Goal: Task Accomplishment & Management: Use online tool/utility

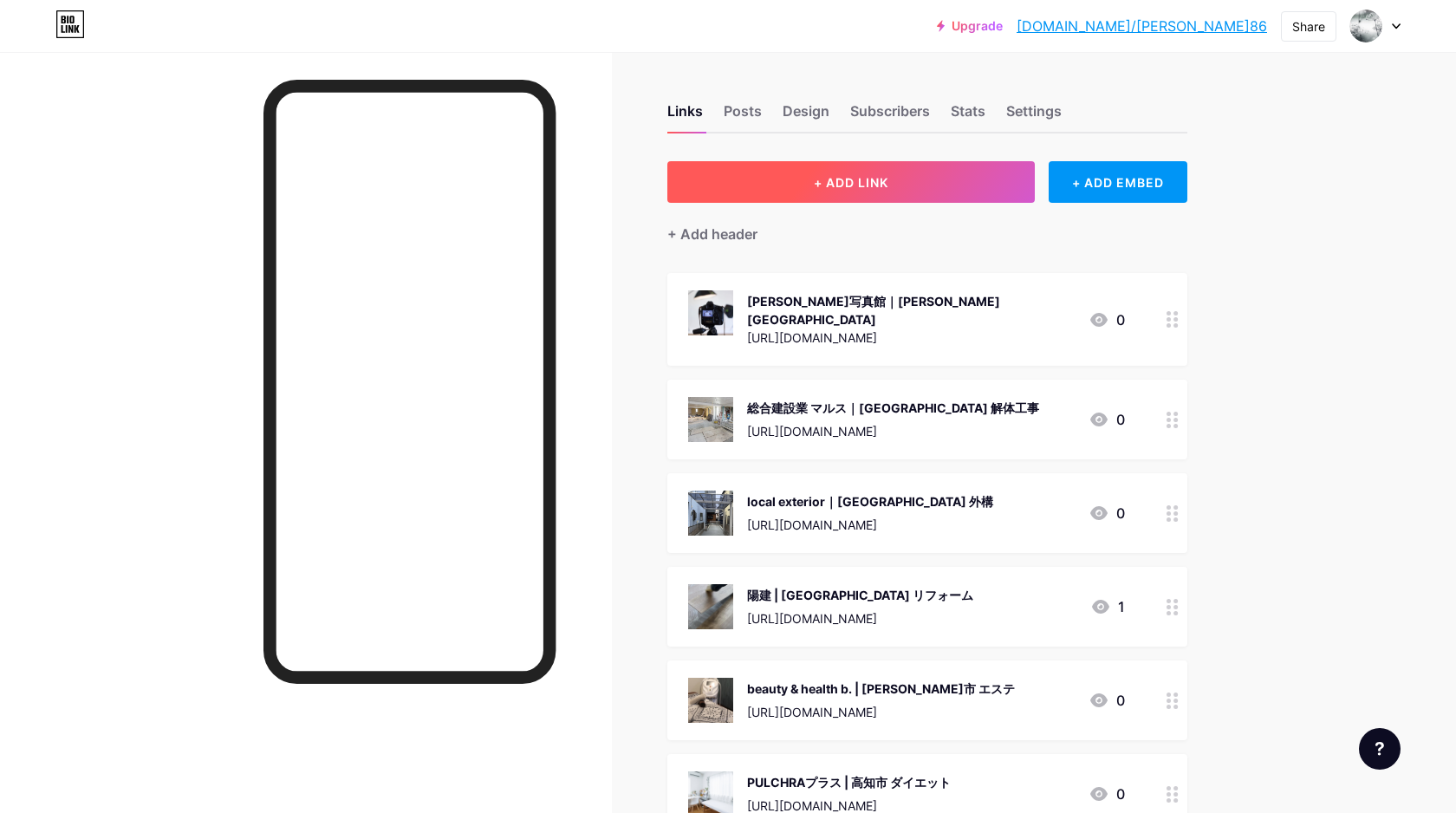
click at [859, 181] on span "+ ADD LINK" at bounding box center [851, 182] width 74 height 14
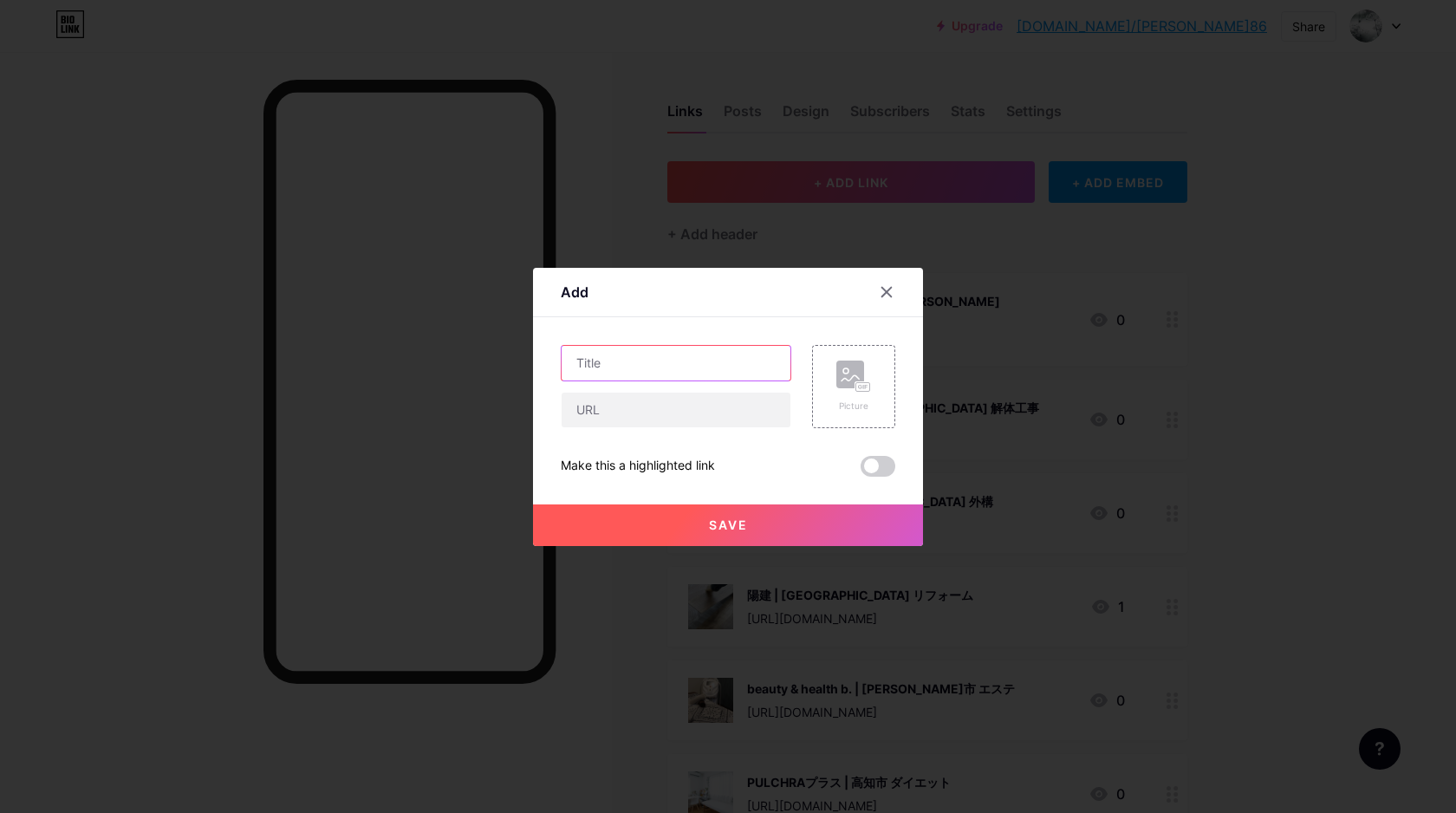
click at [621, 361] on input "text" at bounding box center [676, 363] width 228 height 34
paste input ""トータルリペアRepro｜古河市 ホイール修理 ""
type input "トータルリペアRepro｜古河市 ホイール修理"
click at [595, 408] on input "text" at bounding box center [676, 410] width 228 height 34
paste input "https://repro-ibaraki.jp"
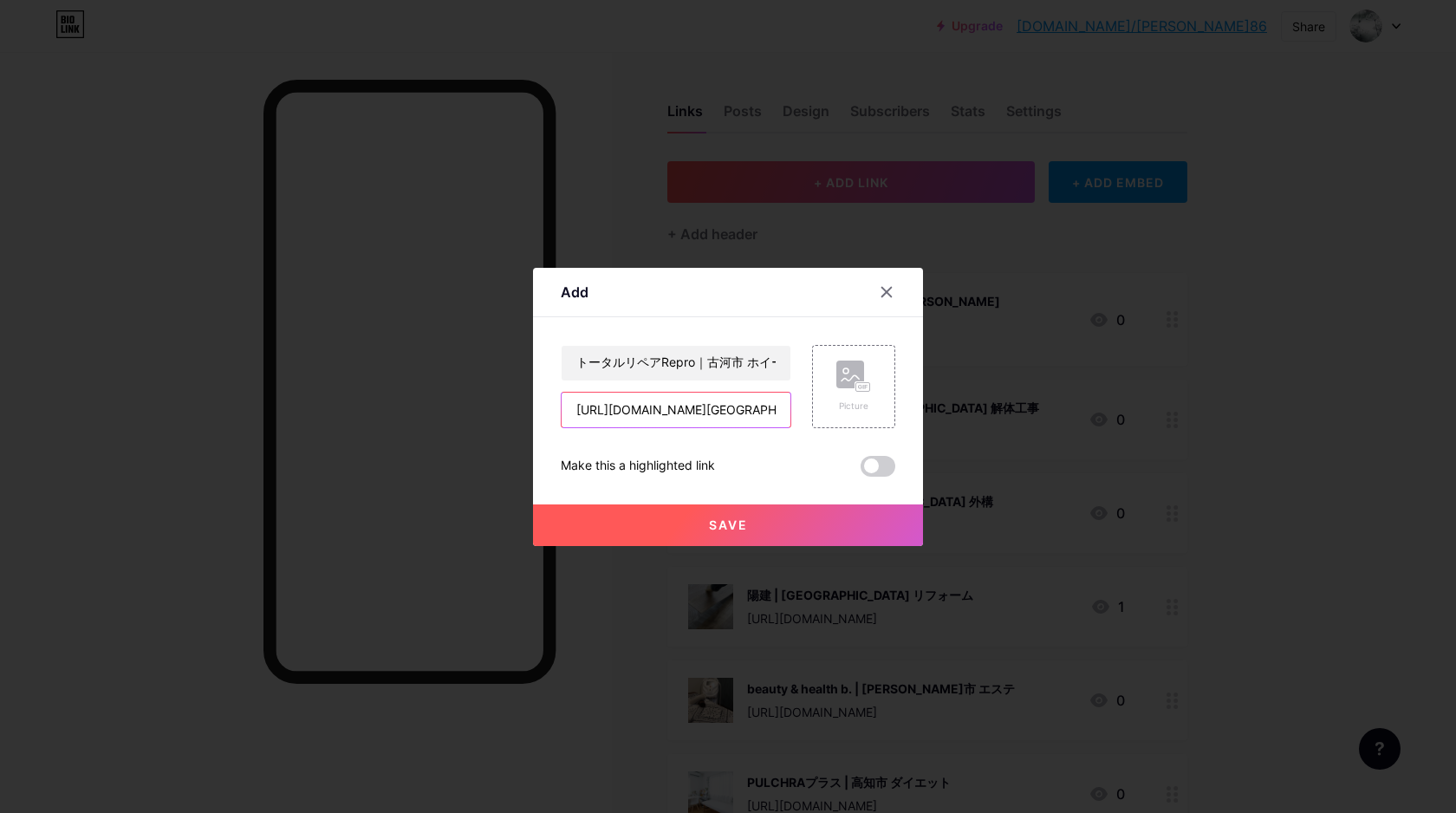
type input "https://repro-ibaraki.jp"
click at [850, 367] on rect at bounding box center [850, 374] width 28 height 28
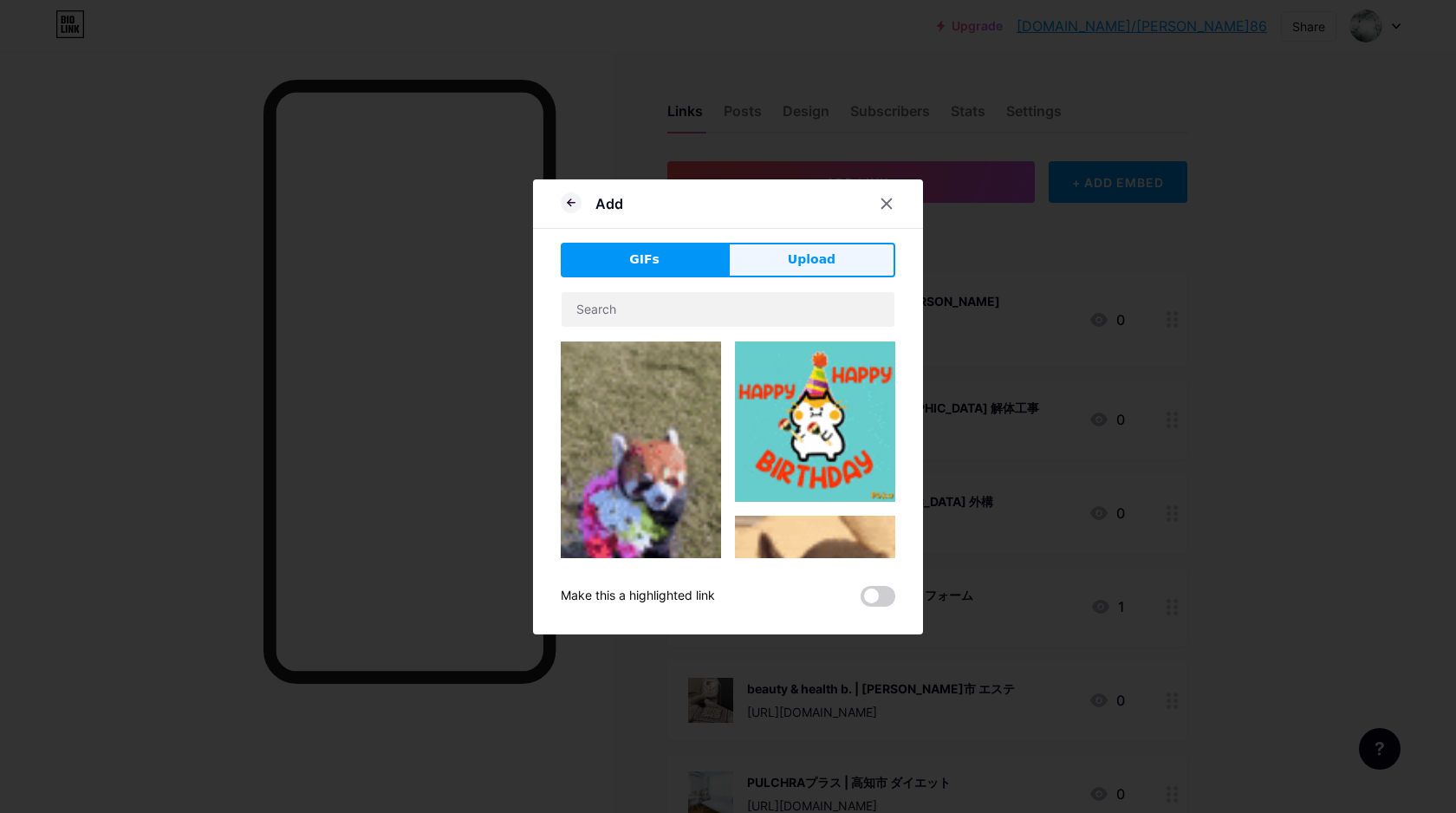
click at [802, 252] on span "Upload" at bounding box center [812, 259] width 48 height 18
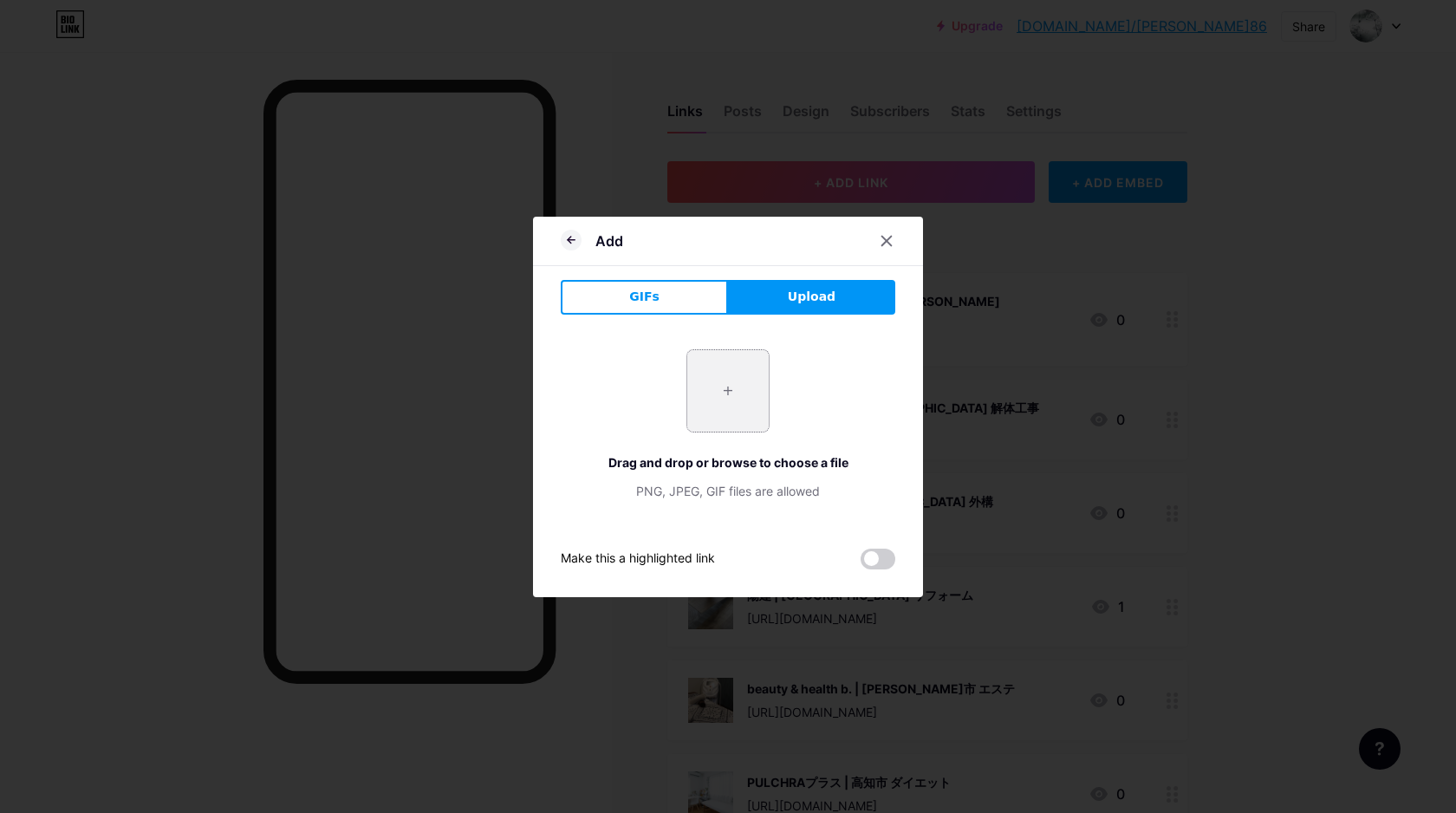
click at [743, 387] on input "file" at bounding box center [728, 391] width 82 height 82
type input "C:\fakepath\スクリーンショット 2025-10-09 13.22.29.png"
click at [882, 240] on icon at bounding box center [887, 241] width 14 height 14
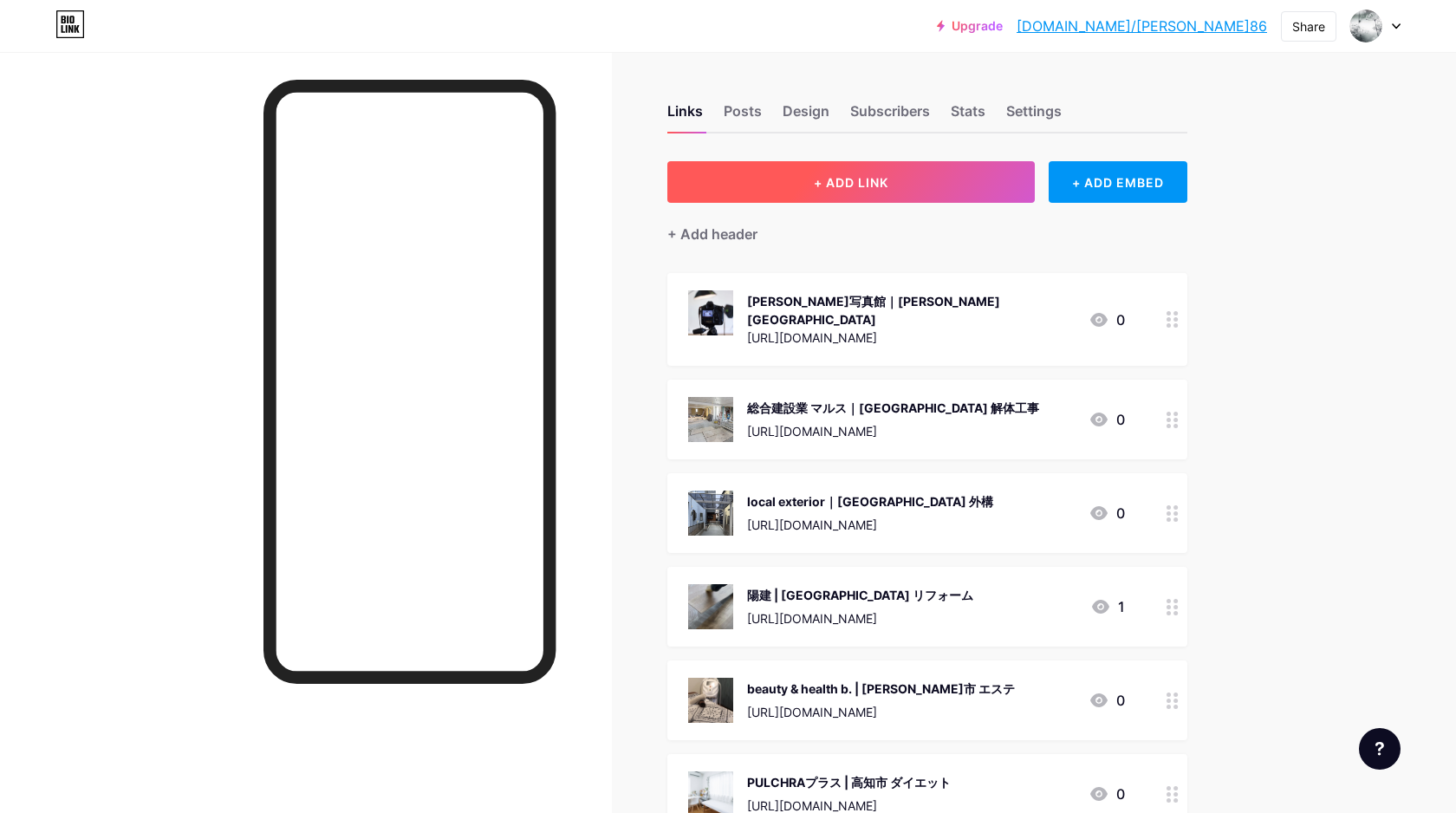
click at [817, 184] on span "+ ADD LINK" at bounding box center [851, 182] width 74 height 14
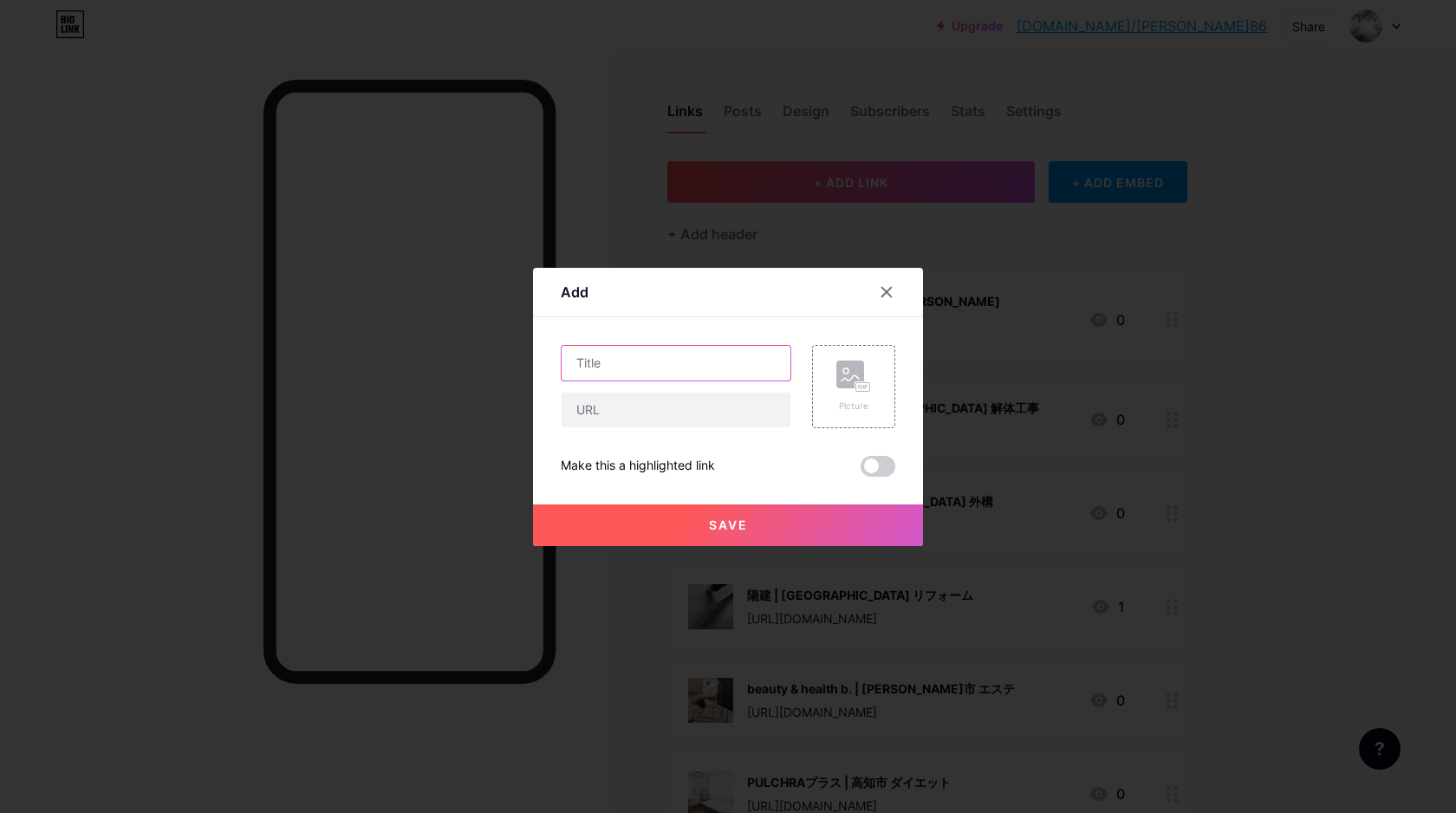
paste input "サンサン卓球広場｜府中市 卓球教室"
click at [631, 359] on input "text" at bounding box center [676, 363] width 228 height 34
type input "サンサン卓球広場｜府中市 卓球教室"
paste input "[URL][DOMAIN_NAME]"
click at [646, 410] on input "text" at bounding box center [676, 410] width 228 height 34
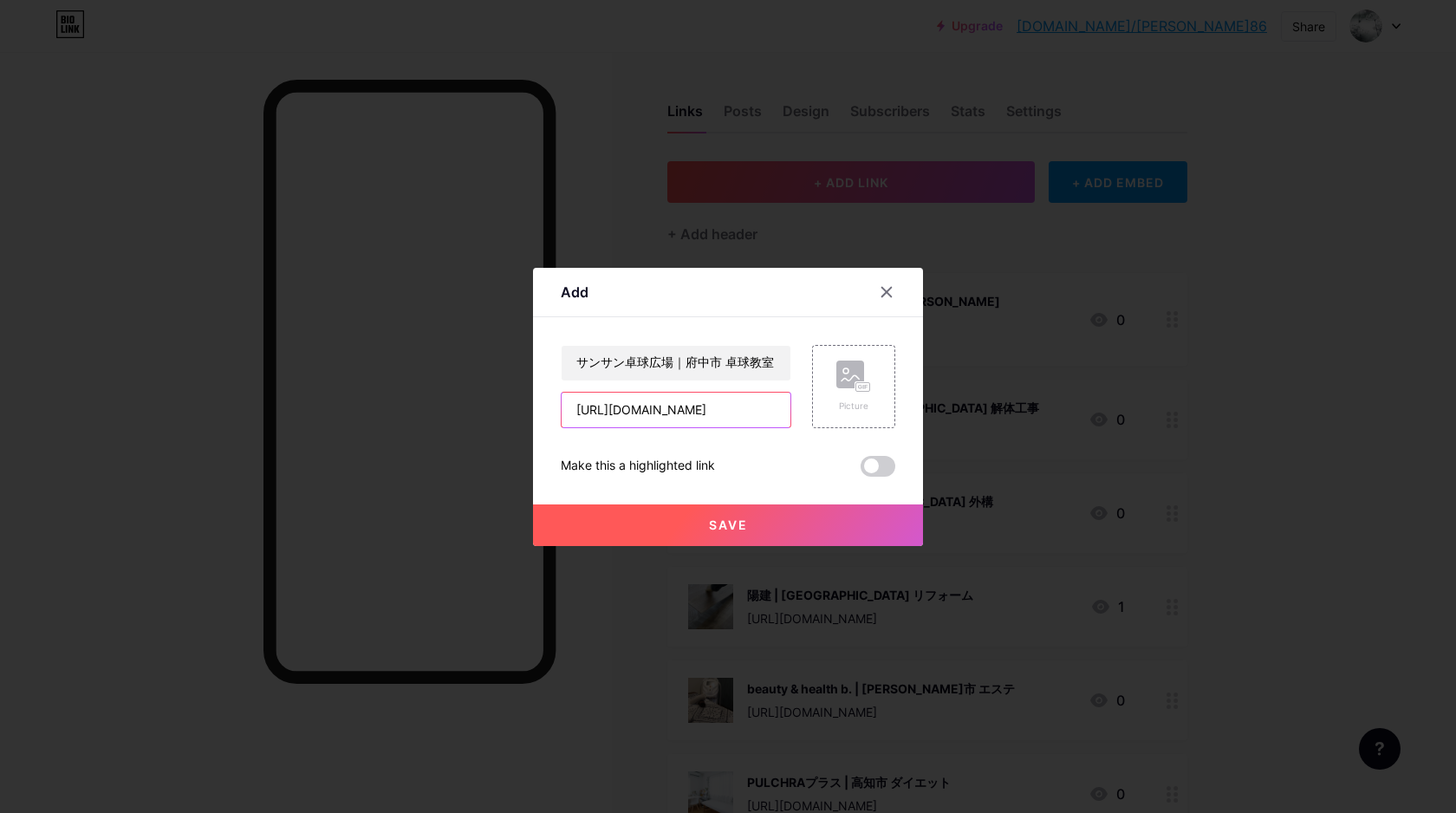
type input "[URL][DOMAIN_NAME]"
click at [855, 375] on rect at bounding box center [850, 374] width 28 height 28
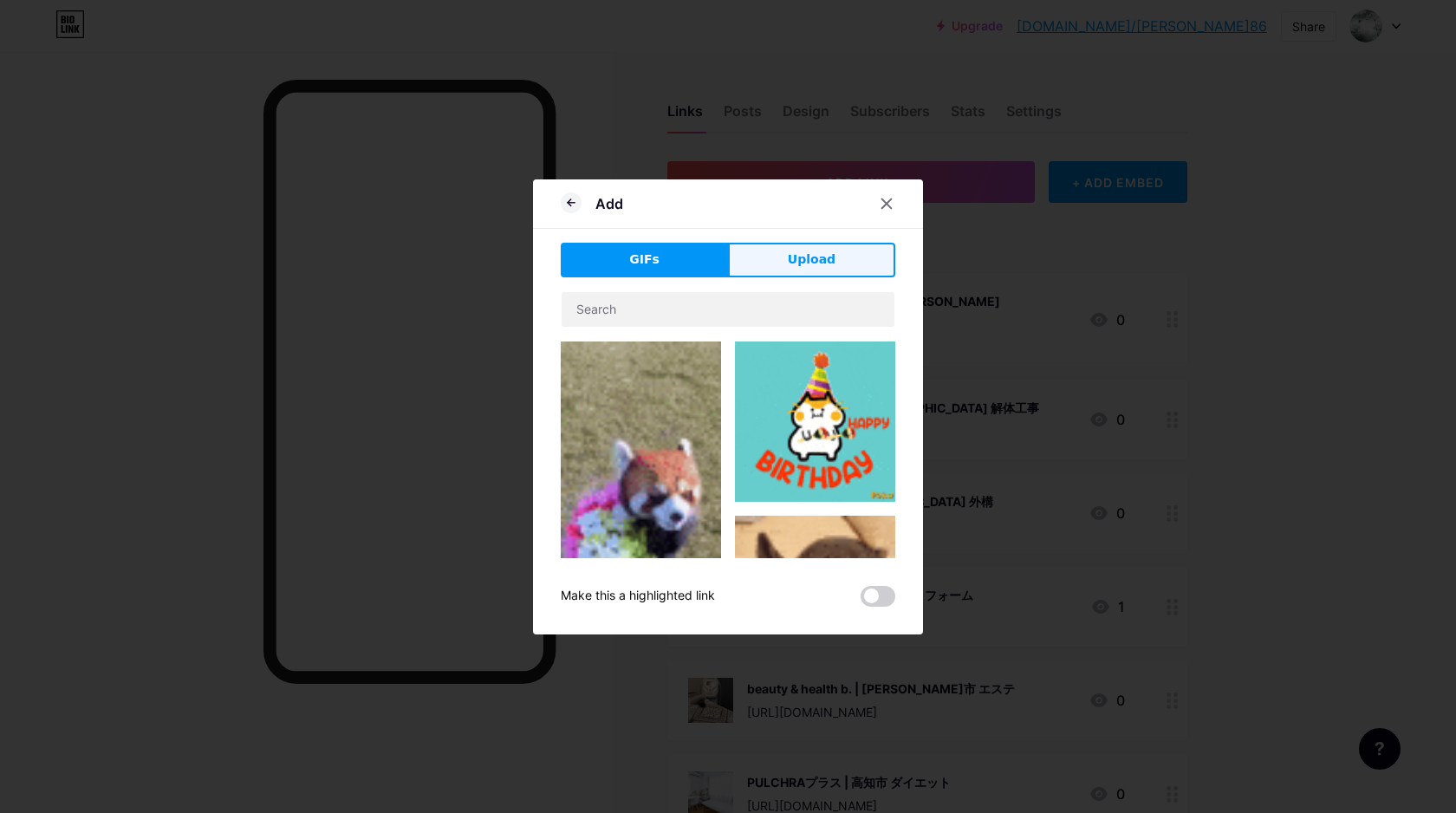
click at [817, 256] on span "Upload" at bounding box center [812, 259] width 48 height 18
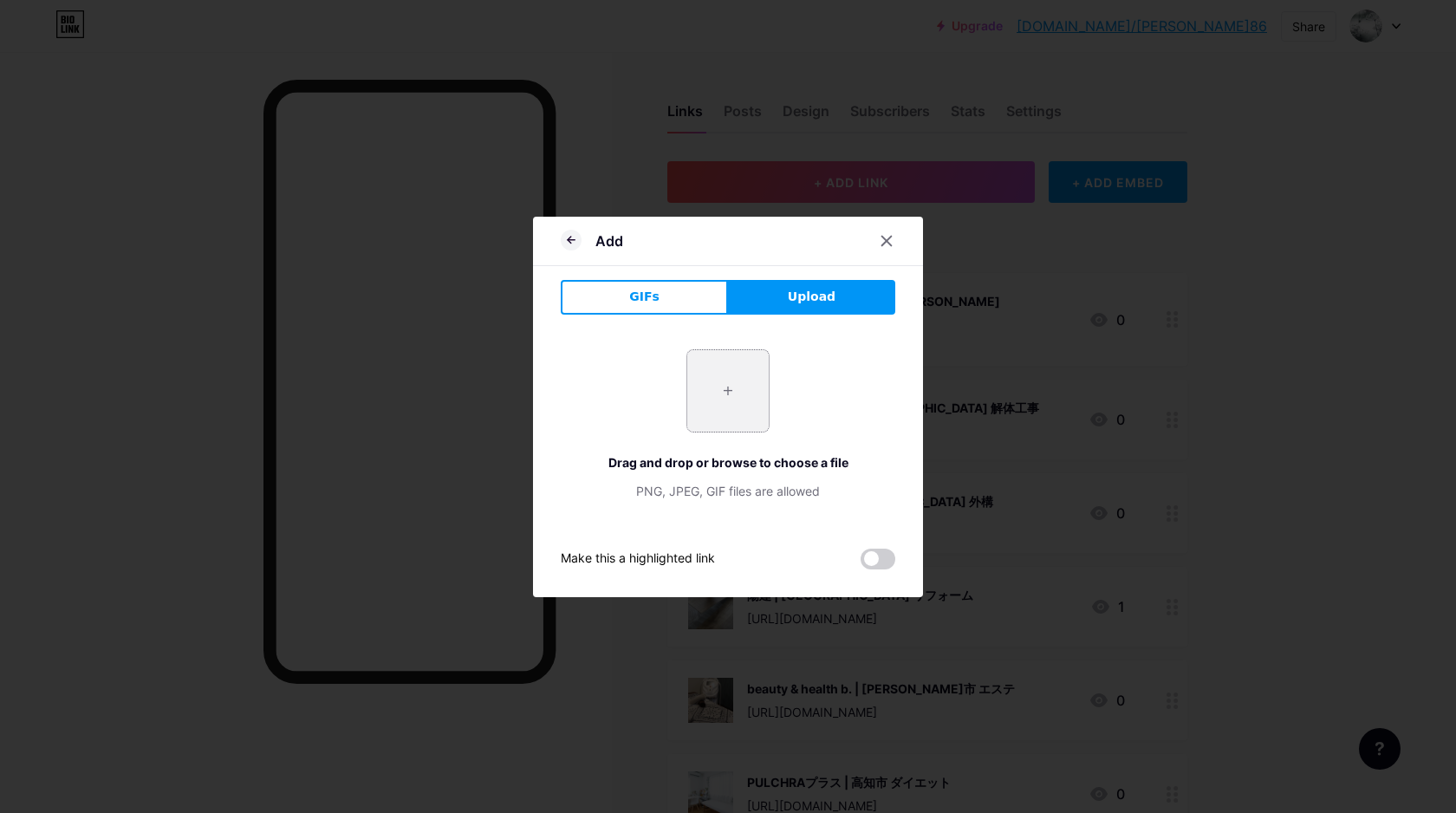
click at [719, 392] on input "file" at bounding box center [728, 391] width 82 height 82
type input "C:\fakepath\スクリーンショット 2025-10-09 13.39.27.png"
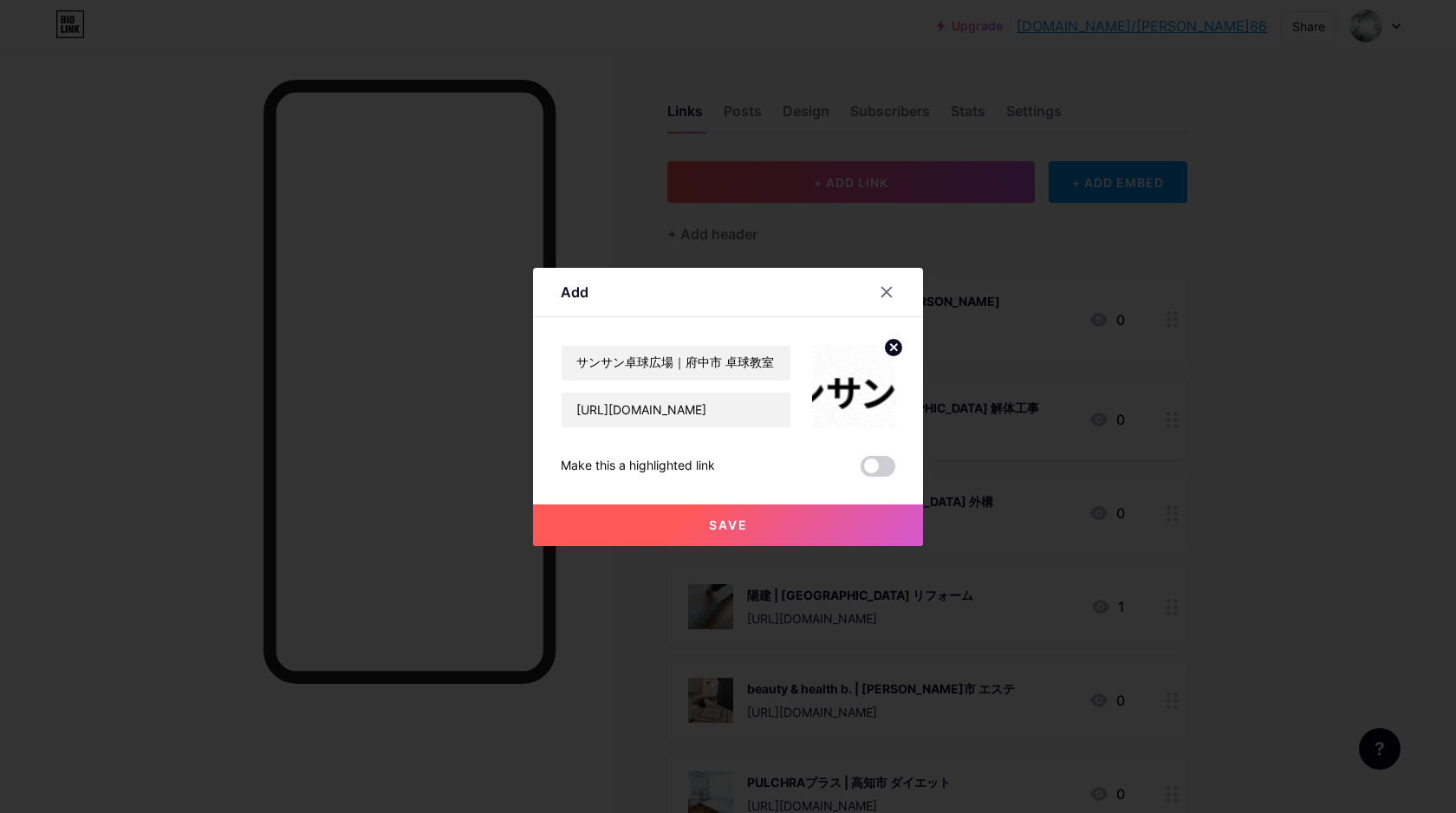
click at [741, 525] on span "Save" at bounding box center [728, 525] width 39 height 14
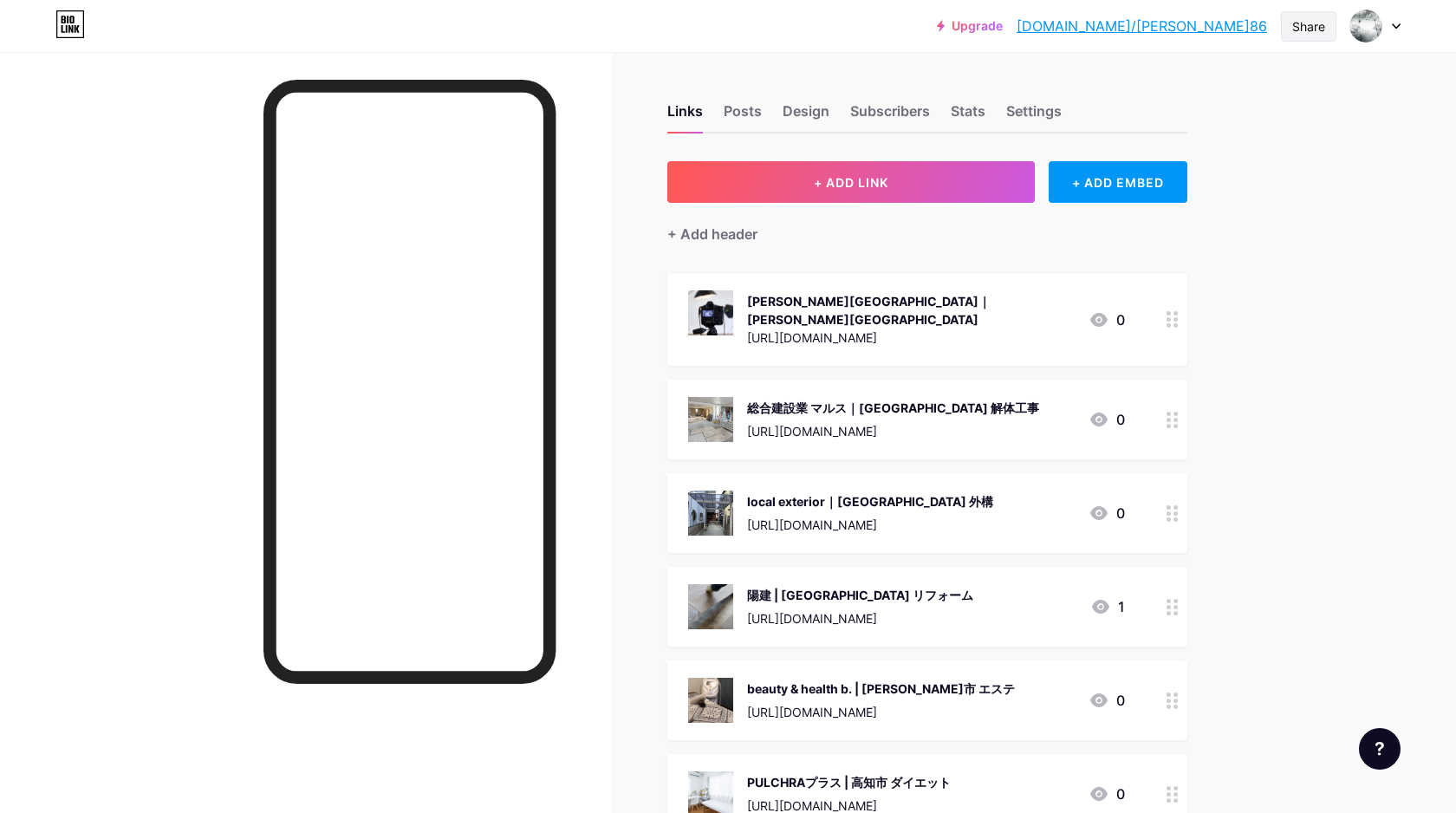
click at [1304, 28] on div "Share" at bounding box center [1308, 26] width 33 height 18
click at [1162, 98] on div "Copy link" at bounding box center [1164, 89] width 64 height 21
click at [1162, 98] on div "Copied" at bounding box center [1156, 89] width 49 height 21
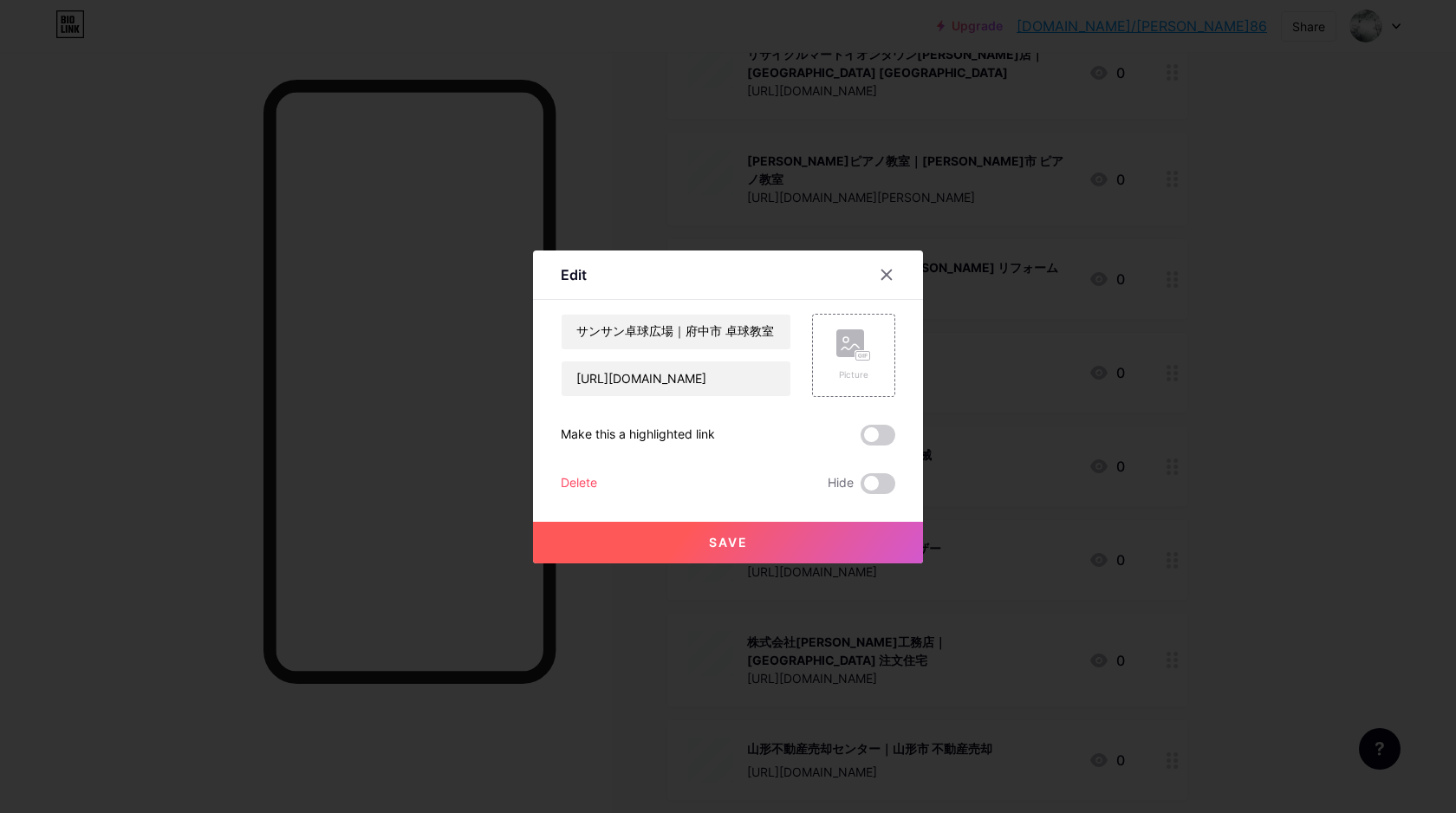
click at [587, 482] on div "Delete" at bounding box center [579, 484] width 36 height 21
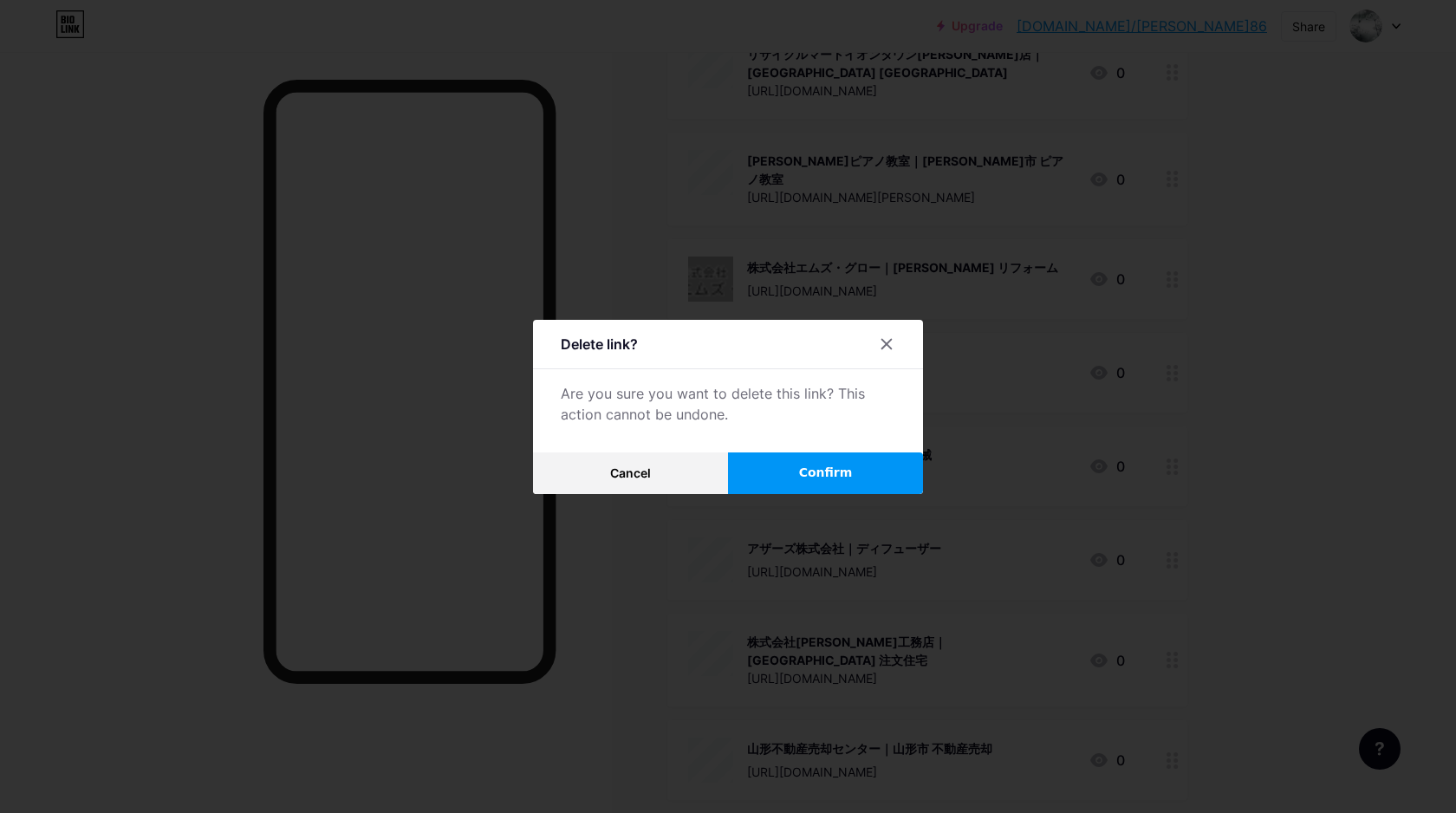
click at [857, 477] on button "Confirm" at bounding box center [825, 473] width 195 height 42
click at [819, 471] on span "Confirm" at bounding box center [826, 472] width 53 height 18
click at [818, 472] on font "確認する" at bounding box center [826, 472] width 49 height 14
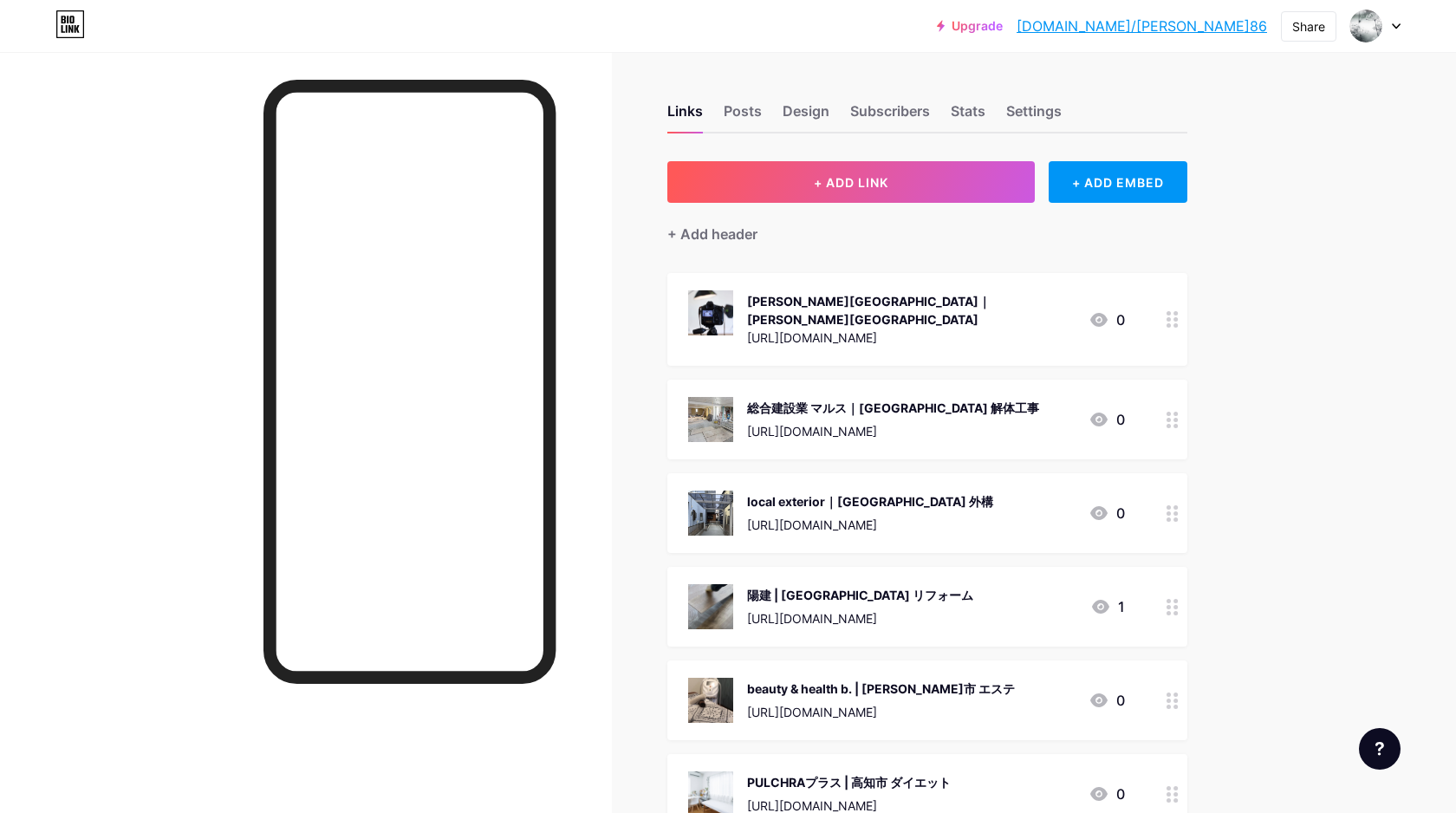
click at [590, 233] on div at bounding box center [305, 459] width 612 height 813
